Goal: Information Seeking & Learning: Learn about a topic

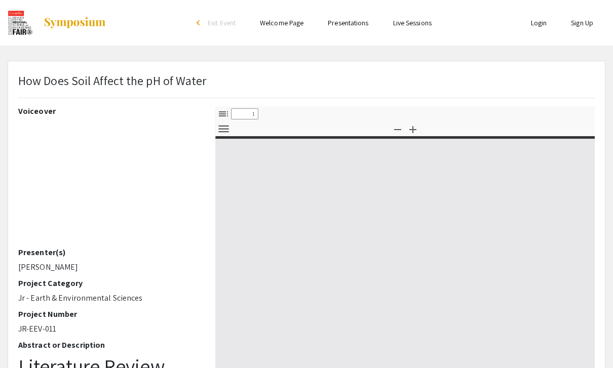
select select "custom"
type input "0"
select select "custom"
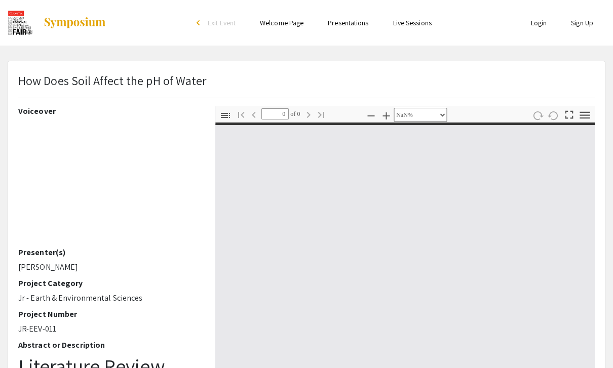
type input "1"
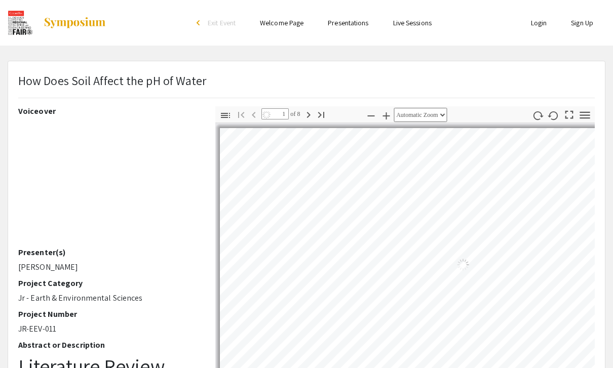
select select "auto"
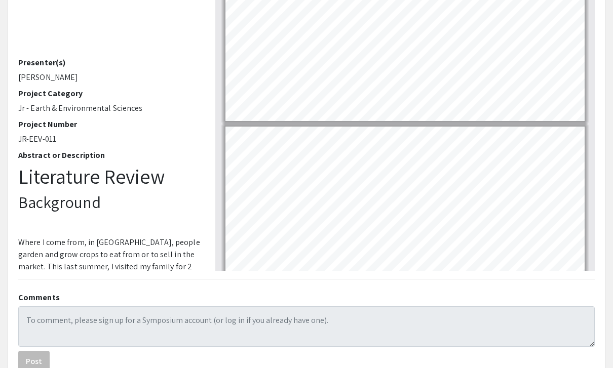
type input "1"
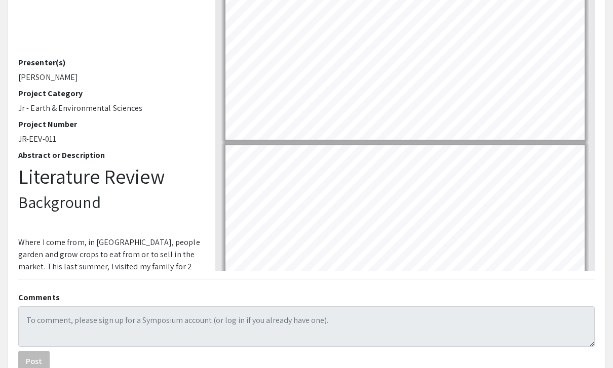
scroll to position [159, 0]
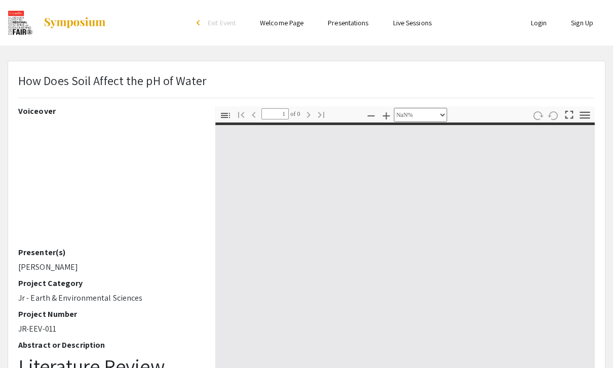
type input "0"
select select "custom"
type input "1"
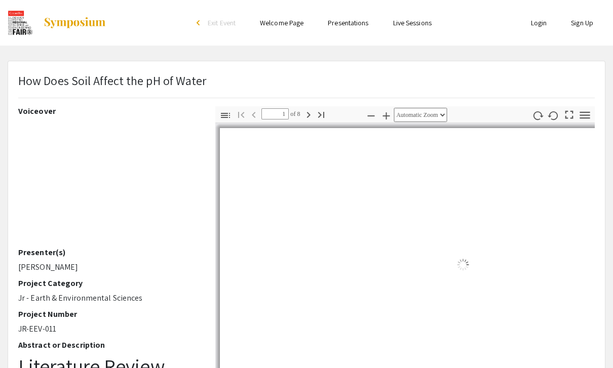
select select "auto"
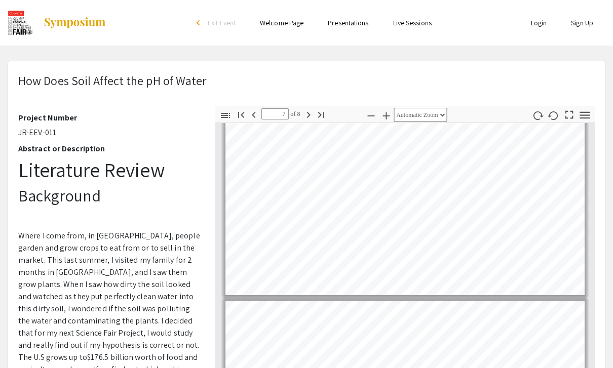
scroll to position [158, 0]
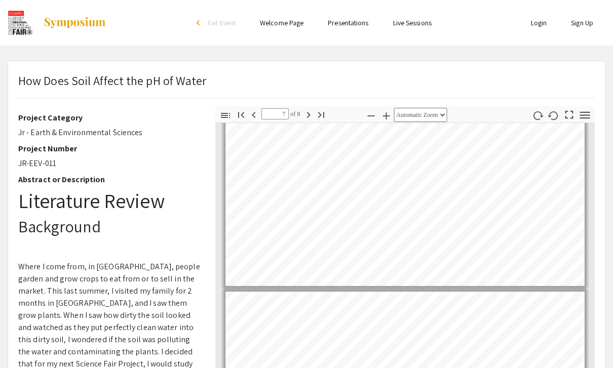
type input "8"
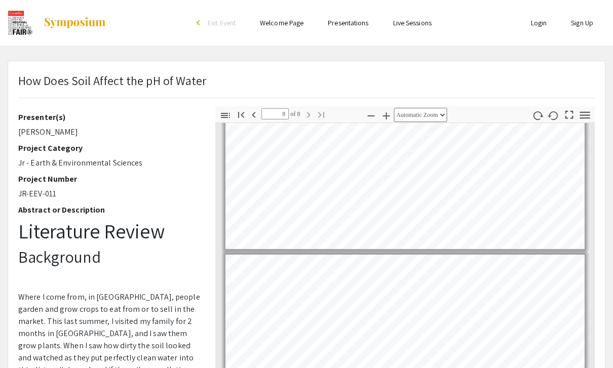
scroll to position [1323, 0]
click at [142, 205] on h2 "Abstract or Description" at bounding box center [109, 210] width 182 height 10
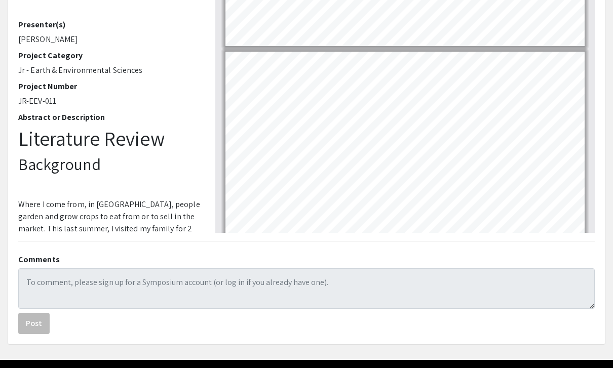
scroll to position [1299, 0]
select select "page-width"
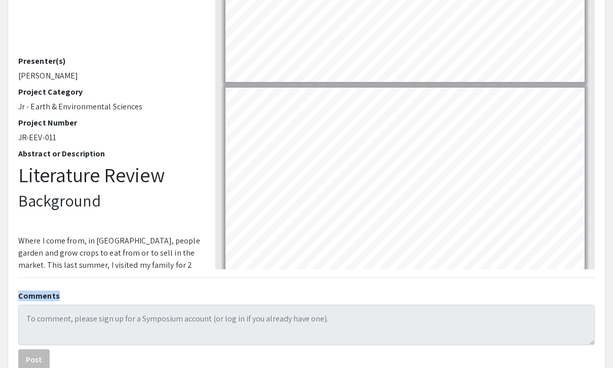
scroll to position [191, 0]
click at [513, 368] on div "How Does Soil Affect the pH of Water Voiceover Presenter(s) [PERSON_NAME] Proje…" at bounding box center [306, 125] width 597 height 511
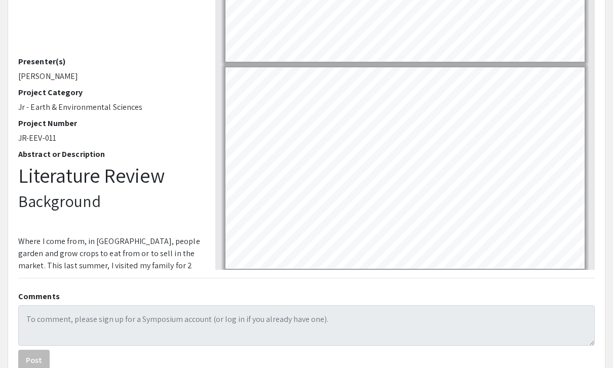
click at [585, 110] on div "Page 8" at bounding box center [405, 168] width 368 height 211
click at [531, 303] on div "Comments Post" at bounding box center [306, 329] width 591 height 85
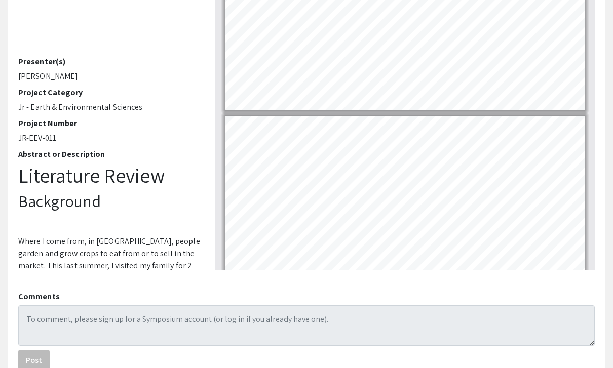
type input "6"
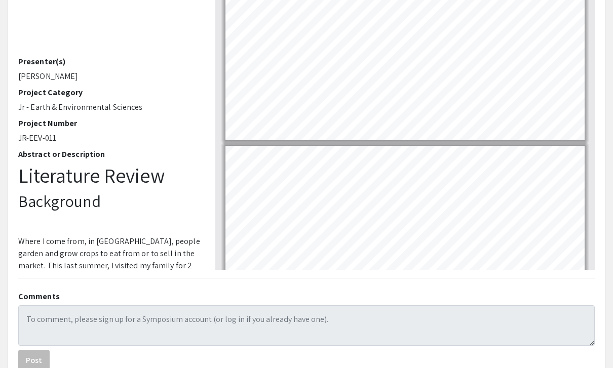
scroll to position [1021, 0]
